Goal: Information Seeking & Learning: Check status

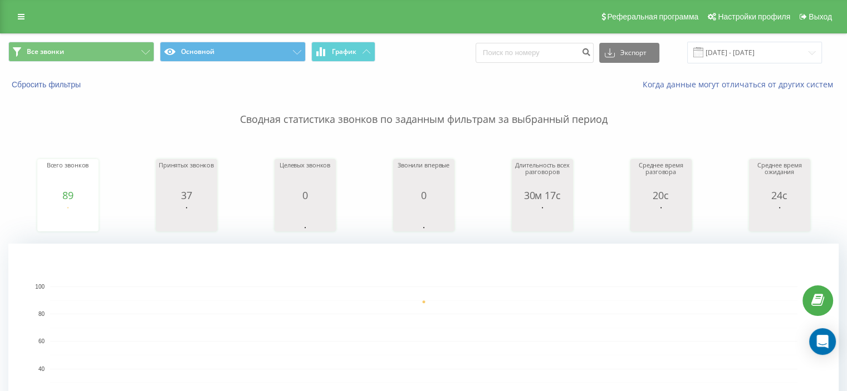
click at [557, 320] on rect "A chart." at bounding box center [423, 356] width 747 height 138
click at [513, 303] on rect "A chart." at bounding box center [423, 356] width 747 height 138
click at [503, 142] on div "Всего звонков 89 date totalCalls [DATE] [PHONE_NUMBER][DATE] Принятых звонков 3…" at bounding box center [423, 185] width 830 height 96
click at [356, 293] on rect "A chart." at bounding box center [423, 356] width 747 height 138
click at [462, 315] on rect "A chart." at bounding box center [423, 356] width 747 height 138
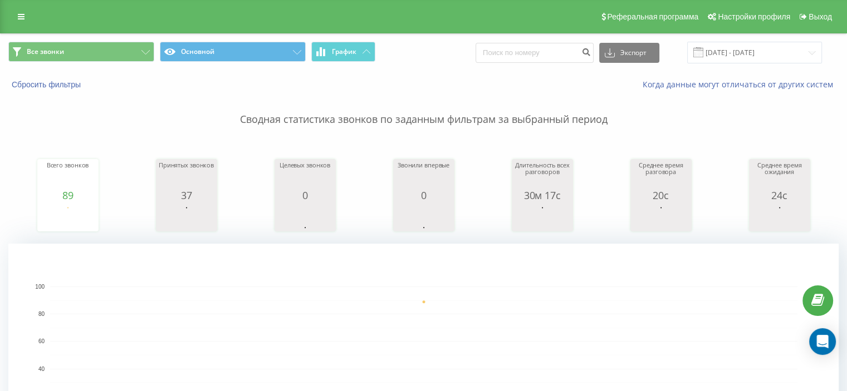
click at [409, 105] on p "Сводная статистика звонков по заданным фильтрам за выбранный период" at bounding box center [423, 108] width 830 height 37
click at [452, 317] on rect "A chart." at bounding box center [423, 356] width 747 height 138
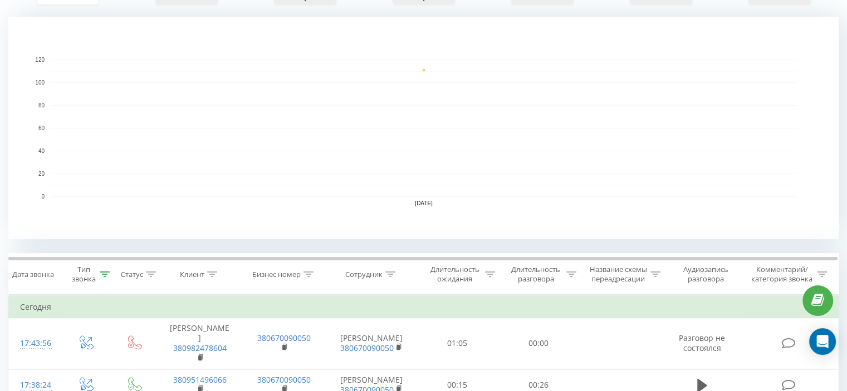
scroll to position [278, 0]
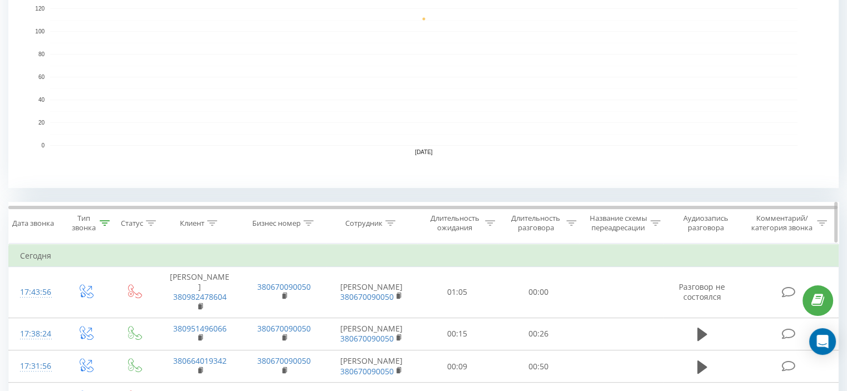
click at [107, 221] on icon at bounding box center [105, 223] width 10 height 6
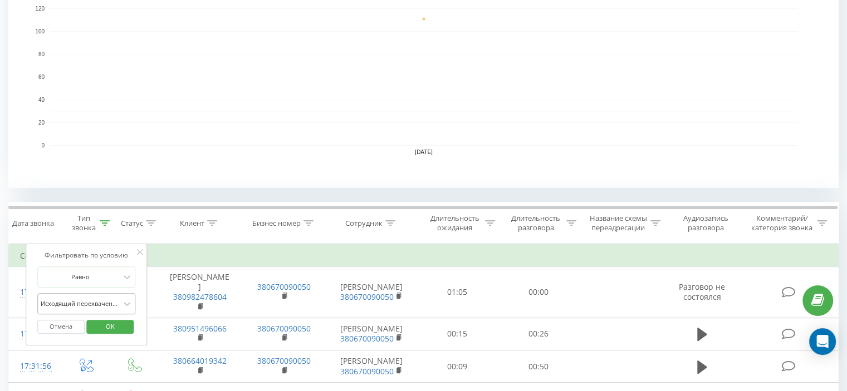
click at [103, 296] on div "Исходящий перехваченный" at bounding box center [86, 303] width 98 height 21
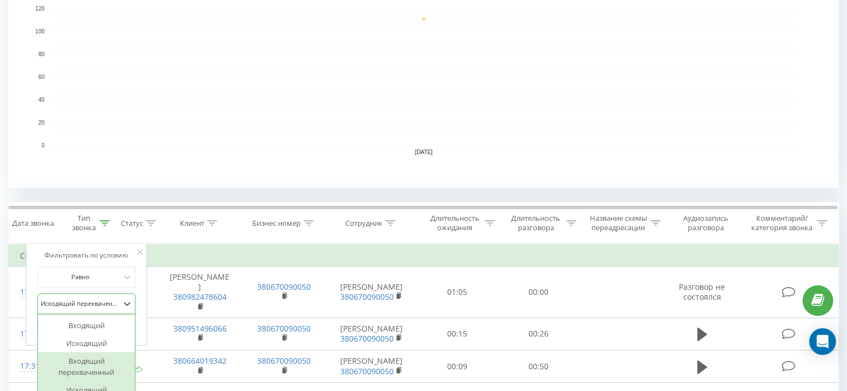
scroll to position [335, 0]
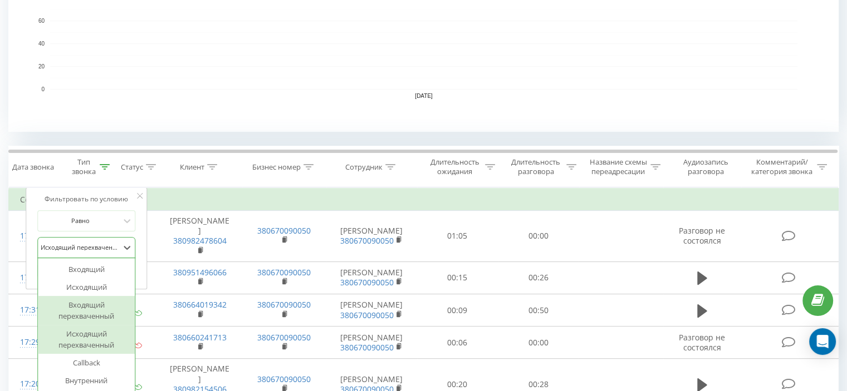
click at [99, 310] on div "Входящий перехваченный" at bounding box center [86, 310] width 97 height 29
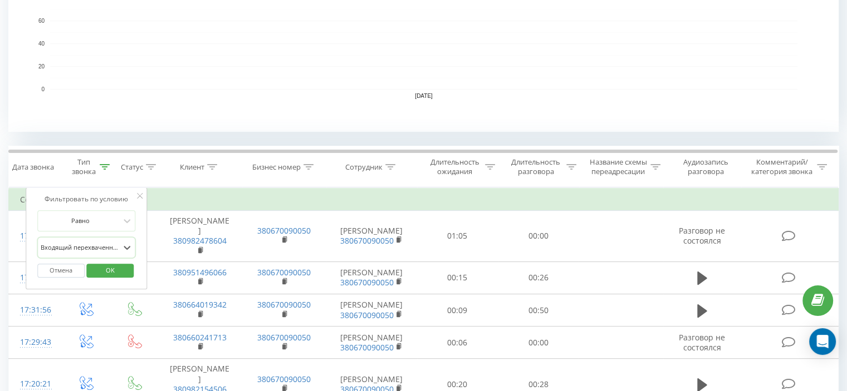
click at [115, 272] on span "OK" at bounding box center [110, 270] width 31 height 17
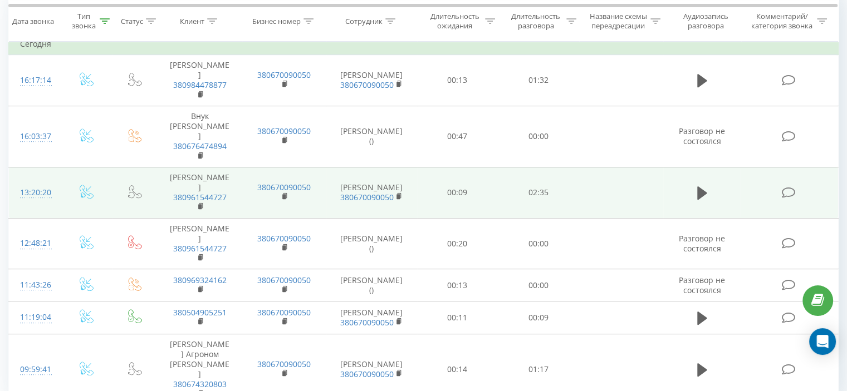
scroll to position [101, 0]
